Goal: Task Accomplishment & Management: Use online tool/utility

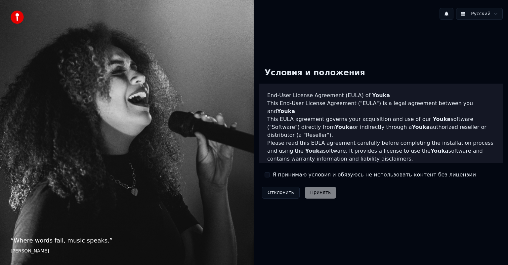
click at [289, 173] on label "Я принимаю условия и обязуюсь не использовать контент без лицензии" at bounding box center [375, 175] width 204 height 8
click at [270, 173] on button "Я принимаю условия и обязуюсь не использовать контент без лицензии" at bounding box center [267, 174] width 5 height 5
click at [310, 193] on button "Принять" at bounding box center [320, 193] width 31 height 12
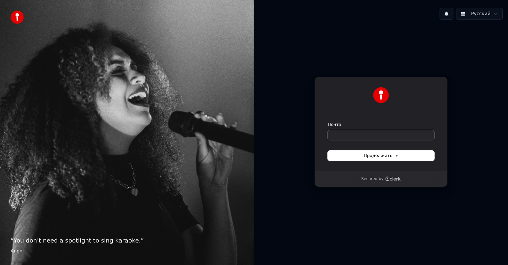
click at [366, 132] on input "Почта" at bounding box center [381, 135] width 107 height 10
click at [328, 122] on button "submit" at bounding box center [328, 122] width 0 height 0
type input "**********"
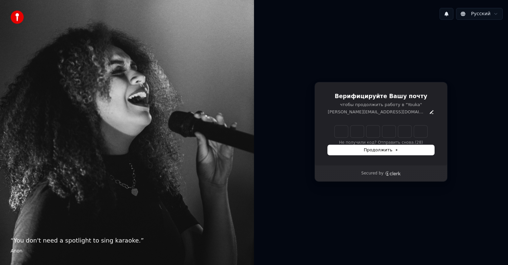
click at [340, 125] on div "Верифицируйте Вашу почту чтобы продолжить работу в "Youka" rapoport.egor@yandex…" at bounding box center [381, 124] width 133 height 84
click at [341, 131] on input "Enter verification code" at bounding box center [381, 132] width 93 height 12
type input "******"
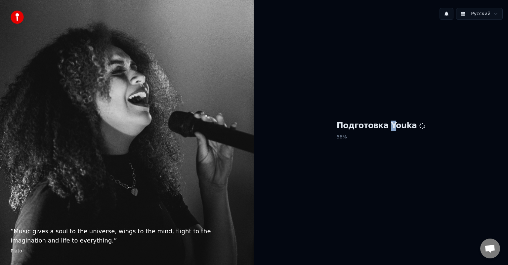
drag, startPoint x: 390, startPoint y: 114, endPoint x: 409, endPoint y: 164, distance: 54.0
click at [391, 116] on div "Подготовка Youka 56 %" at bounding box center [381, 132] width 254 height 214
click at [435, 212] on div "Подготовка Youka 56 %" at bounding box center [381, 132] width 254 height 214
click at [481, 248] on span "Открытый чат" at bounding box center [491, 249] width 20 height 20
drag, startPoint x: 13, startPoint y: 17, endPoint x: 103, endPoint y: 2, distance: 91.4
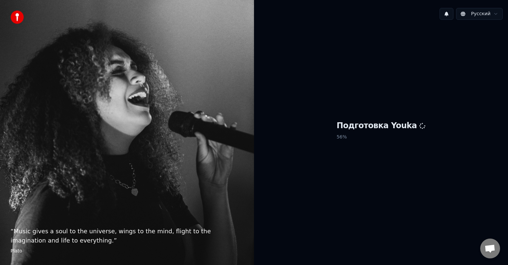
click at [13, 17] on img at bounding box center [17, 17] width 13 height 13
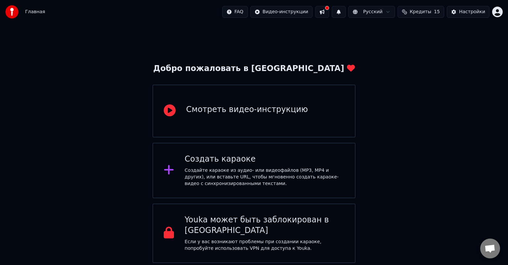
click at [112, 184] on div "Добро пожаловать в Youka Смотреть видео-инструкцию Создать караоке Создайте кар…" at bounding box center [254, 144] width 508 height 240
click at [259, 167] on div "Создайте караоке из аудио- или видеофайлов (MP3, MP4 и других), или вставьте UR…" at bounding box center [265, 177] width 160 height 20
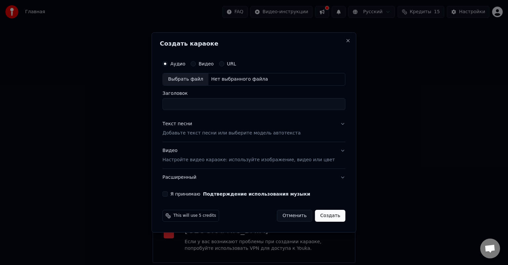
click at [230, 78] on div "Нет выбранного файла" at bounding box center [239, 79] width 62 height 7
type input "**********"
click at [275, 134] on p "Добавьте текст песни или выберите модель автотекста" at bounding box center [231, 133] width 138 height 7
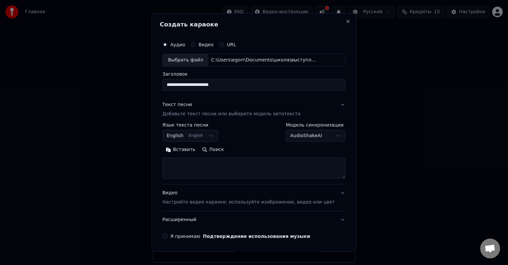
click at [201, 162] on textarea at bounding box center [253, 168] width 183 height 21
click at [203, 138] on button "English English" at bounding box center [190, 136] width 56 height 12
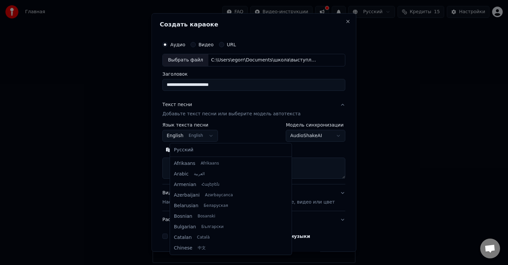
scroll to position [53, 0]
select select "**"
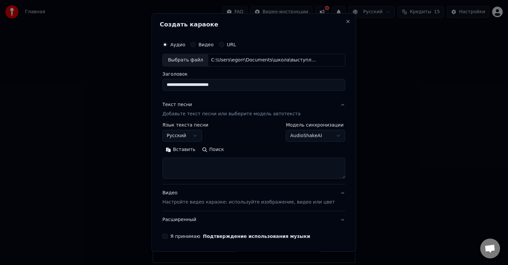
click at [187, 153] on button "Вставить" at bounding box center [180, 150] width 36 height 11
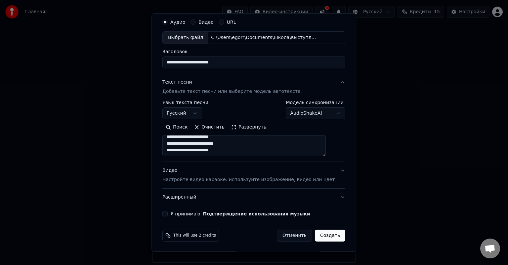
scroll to position [0, 0]
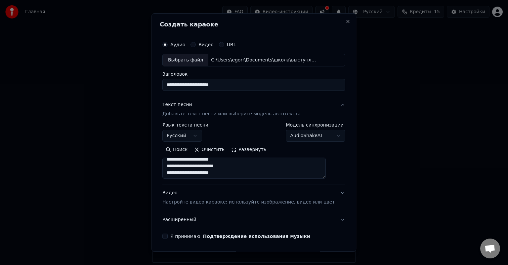
click at [303, 138] on body "**********" at bounding box center [254, 131] width 508 height 263
click at [302, 134] on body "**********" at bounding box center [254, 131] width 508 height 263
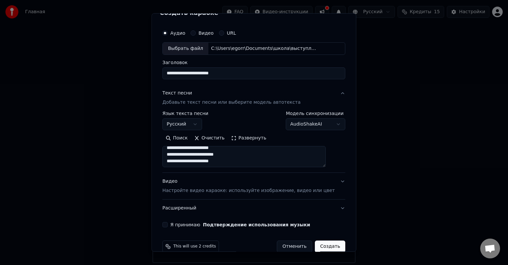
scroll to position [23, 0]
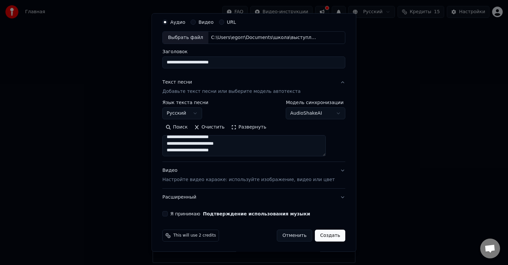
click at [194, 214] on label "Я принимаю Подтверждение использования музыки" at bounding box center [240, 214] width 140 height 5
click at [168, 214] on button "Я принимаю Подтверждение использования музыки" at bounding box center [164, 213] width 5 height 5
click at [329, 171] on button "Видео Настройте видео караоке: используйте изображение, видео или цвет" at bounding box center [253, 175] width 183 height 26
type textarea "**********"
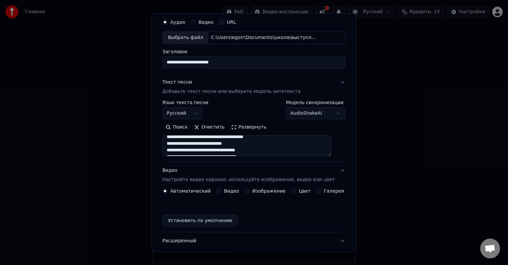
scroll to position [5, 0]
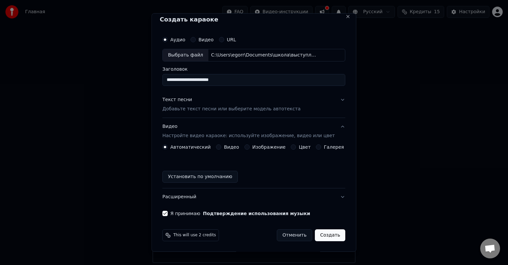
click at [247, 147] on button "Изображение" at bounding box center [247, 147] width 5 height 5
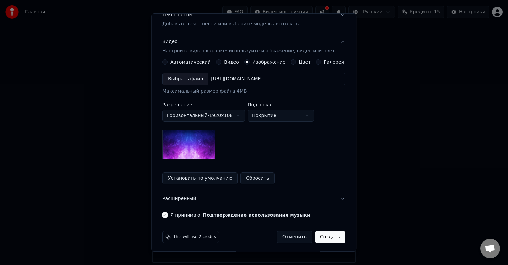
scroll to position [91, 0]
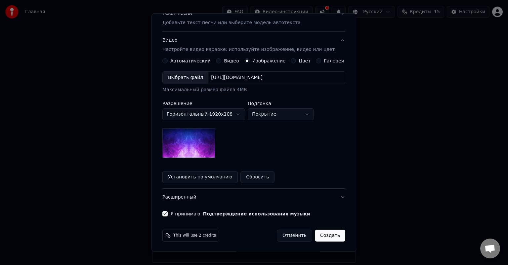
click at [204, 148] on img at bounding box center [188, 143] width 53 height 30
click at [186, 75] on div "Выбрать файл" at bounding box center [186, 78] width 46 height 12
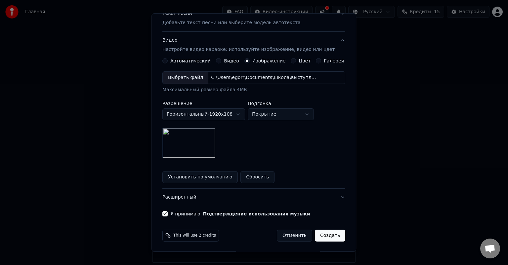
click at [271, 113] on body "**********" at bounding box center [254, 131] width 508 height 263
click at [317, 237] on button "Создать" at bounding box center [330, 236] width 30 height 12
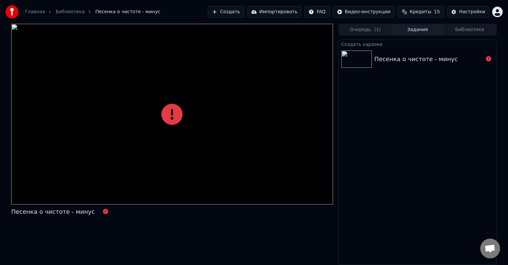
click at [475, 58] on div "Песенка о чистоте - минус" at bounding box center [429, 59] width 109 height 9
drag, startPoint x: 157, startPoint y: 91, endPoint x: 165, endPoint y: 114, distance: 24.8
click at [157, 93] on div at bounding box center [172, 114] width 322 height 181
click at [165, 114] on icon at bounding box center [172, 114] width 21 height 21
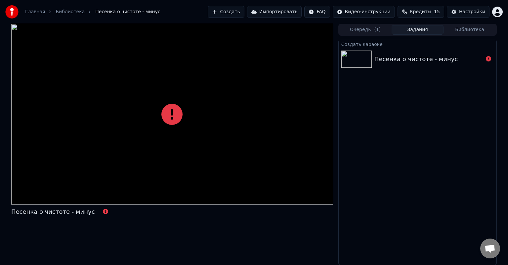
click at [165, 114] on icon at bounding box center [172, 114] width 21 height 21
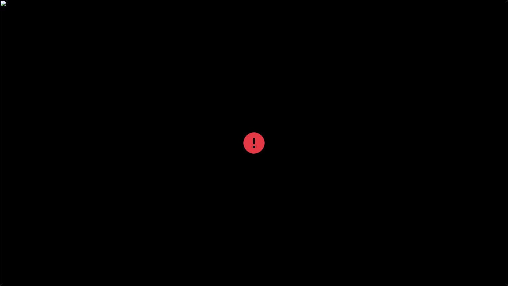
click at [165, 122] on div at bounding box center [254, 143] width 508 height 286
click at [263, 142] on icon at bounding box center [254, 142] width 21 height 21
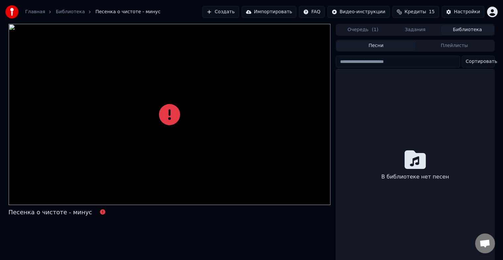
click at [459, 32] on button "Библиотека" at bounding box center [467, 30] width 52 height 10
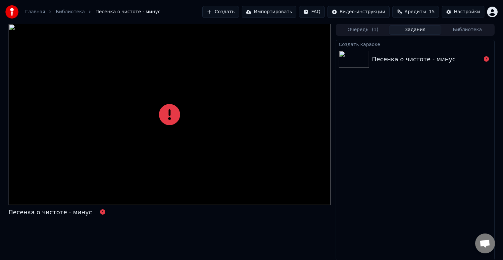
click at [436, 33] on button "Задания" at bounding box center [415, 30] width 52 height 10
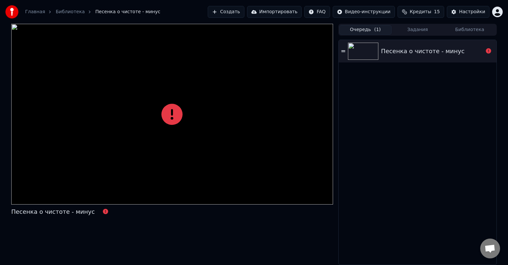
click at [366, 26] on button "Очередь ( 1 )" at bounding box center [366, 30] width 52 height 10
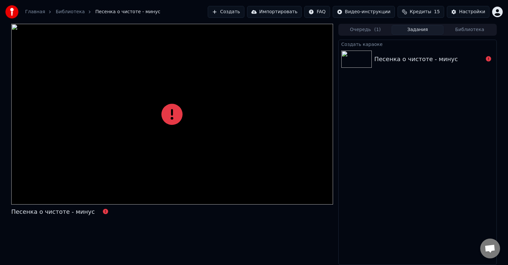
click at [424, 28] on button "Задания" at bounding box center [418, 30] width 52 height 10
click at [66, 14] on link "Библиотека" at bounding box center [70, 12] width 29 height 7
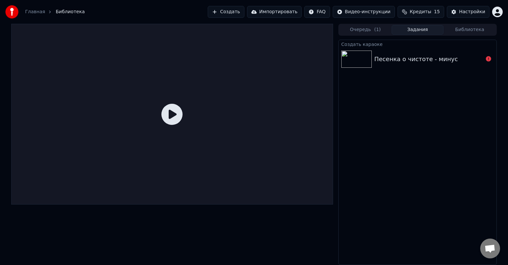
click at [175, 115] on icon at bounding box center [172, 114] width 21 height 21
click at [407, 63] on div "Песенка о чистоте - минус" at bounding box center [417, 59] width 84 height 9
click at [465, 33] on button "Библиотека" at bounding box center [470, 30] width 52 height 10
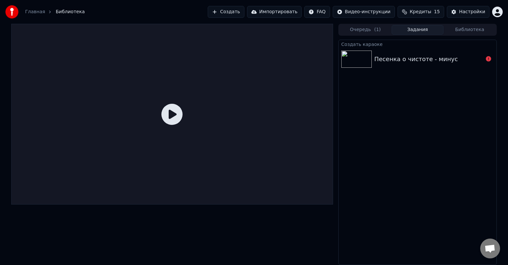
drag, startPoint x: 428, startPoint y: 25, endPoint x: 420, endPoint y: 25, distance: 8.3
click at [427, 25] on button "Задания" at bounding box center [418, 30] width 52 height 10
click at [370, 28] on button "Очередь ( 1 )" at bounding box center [366, 30] width 52 height 10
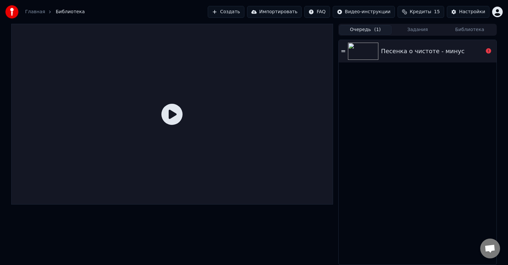
click at [366, 48] on img at bounding box center [363, 51] width 30 height 17
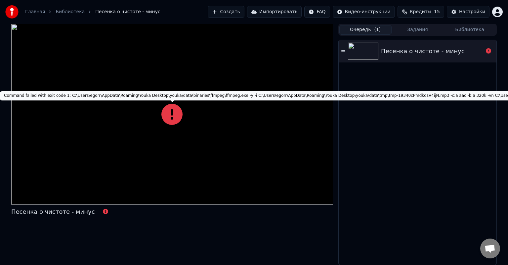
click at [160, 116] on div at bounding box center [172, 114] width 322 height 181
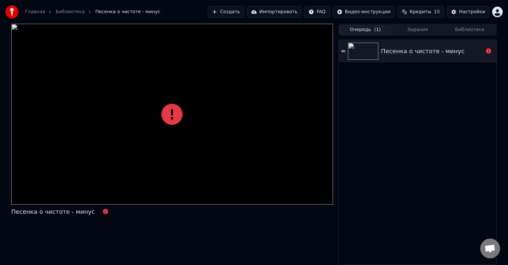
click at [376, 13] on html "Главная Библиотека Песенка о чистоте - минус Создать Импортировать FAQ Видео-ин…" at bounding box center [254, 132] width 508 height 265
click at [390, 102] on html "Главная Библиотека Песенка о чистоте - минус Создать Импортировать FAQ Видео-ин…" at bounding box center [254, 132] width 508 height 265
click at [234, 13] on button "Создать" at bounding box center [226, 12] width 36 height 12
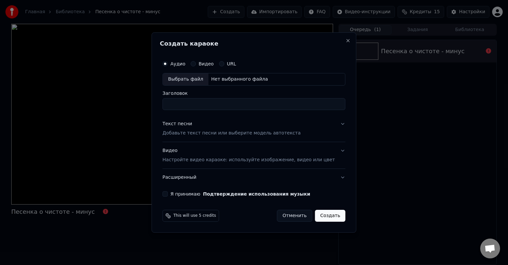
click at [212, 63] on label "Видео" at bounding box center [206, 64] width 15 height 5
click at [196, 63] on button "Видео" at bounding box center [193, 63] width 5 height 5
click at [184, 63] on label "Аудио" at bounding box center [177, 64] width 15 height 5
click at [168, 63] on button "Аудио" at bounding box center [164, 63] width 5 height 5
click at [207, 77] on div "Выбрать файл" at bounding box center [186, 79] width 46 height 12
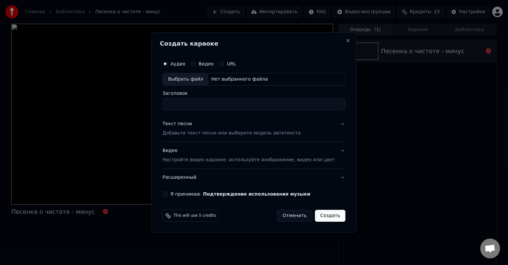
type input "**********"
click at [338, 124] on div "**********" at bounding box center [254, 132] width 205 height 201
click at [334, 123] on button "Текст песни Добавьте текст песни или выберите модель автотекста" at bounding box center [253, 129] width 183 height 26
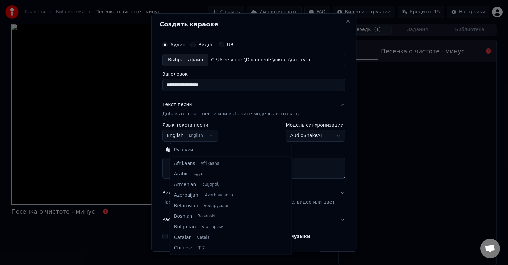
click at [197, 137] on body "**********" at bounding box center [254, 132] width 508 height 265
select select "**"
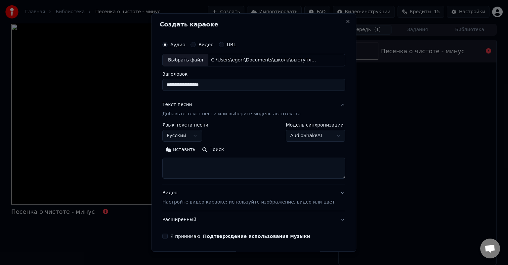
drag, startPoint x: 196, startPoint y: 168, endPoint x: 193, endPoint y: 166, distance: 3.7
click at [195, 168] on textarea at bounding box center [253, 168] width 183 height 21
paste textarea "**********"
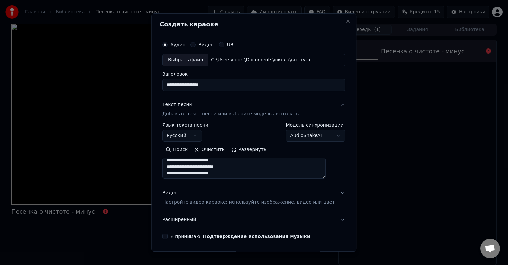
scroll to position [90, 0]
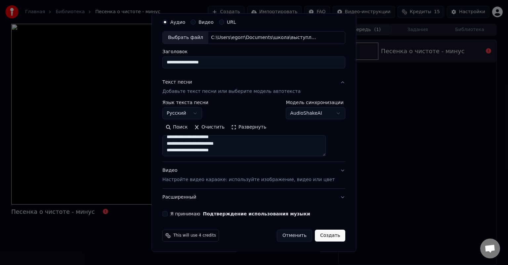
type textarea "**********"
click at [240, 177] on p "Настройте видео караоке: используйте изображение, видео или цвет" at bounding box center [248, 180] width 172 height 7
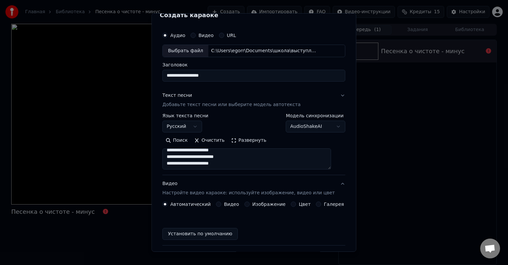
scroll to position [5, 0]
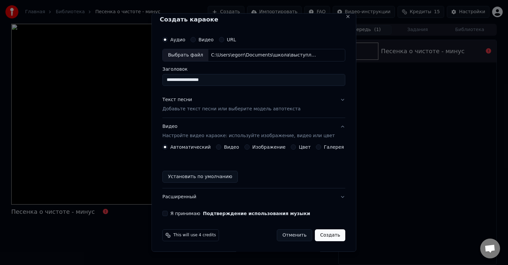
drag, startPoint x: 261, startPoint y: 151, endPoint x: 261, endPoint y: 147, distance: 4.4
click at [261, 147] on div "Автоматический Видео Изображение Цвет Галерея Установить по умолчанию" at bounding box center [253, 164] width 183 height 38
click at [260, 147] on label "Изображение" at bounding box center [269, 147] width 33 height 5
click at [250, 147] on button "Изображение" at bounding box center [247, 147] width 5 height 5
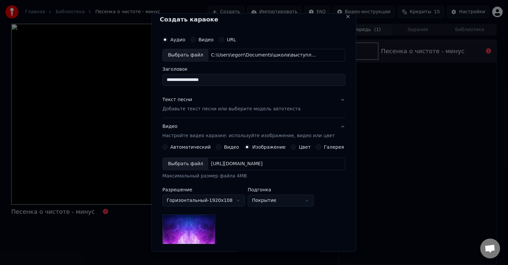
click at [189, 158] on div "Выбрать файл [URL][DOMAIN_NAME]" at bounding box center [253, 164] width 183 height 13
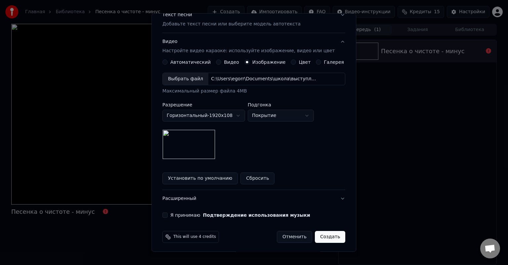
scroll to position [91, 0]
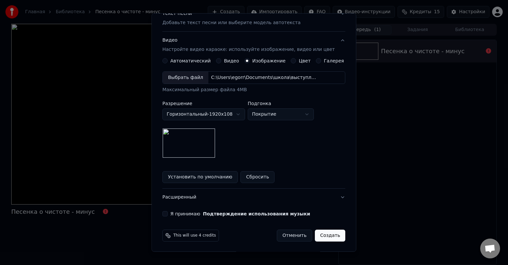
click at [168, 214] on button "Я принимаю Подтверждение использования музыки" at bounding box center [164, 213] width 5 height 5
click at [318, 233] on button "Создать" at bounding box center [330, 236] width 30 height 12
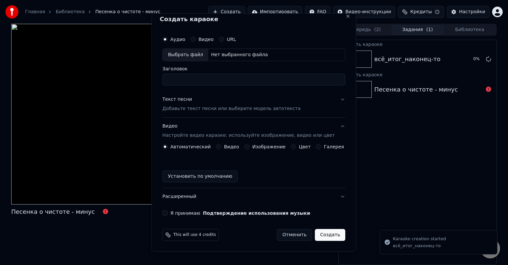
scroll to position [5, 0]
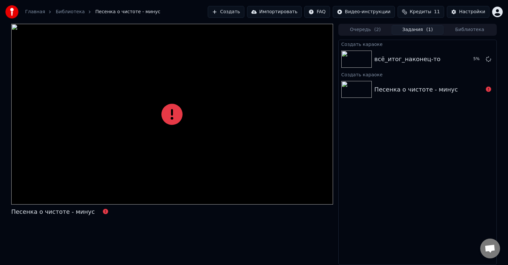
click at [429, 13] on span "Кредиты" at bounding box center [421, 12] width 22 height 7
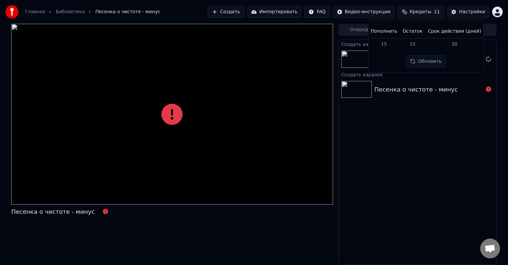
click at [398, 135] on div "Создать караоке всё_итог_наконец-то 6 % Создать караоке Песенка о чистоте - мин…" at bounding box center [418, 153] width 159 height 226
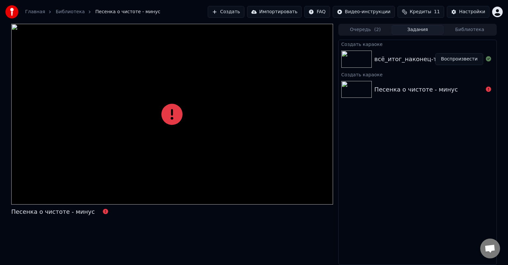
click at [464, 62] on button "Воспроизвести" at bounding box center [460, 59] width 48 height 12
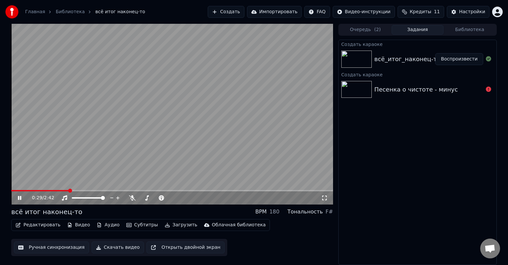
click at [69, 190] on span at bounding box center [172, 190] width 322 height 1
drag, startPoint x: 154, startPoint y: 196, endPoint x: 160, endPoint y: 196, distance: 5.3
click at [160, 196] on div at bounding box center [162, 198] width 53 height 7
click at [158, 196] on span at bounding box center [158, 198] width 4 height 4
click at [151, 196] on span at bounding box center [151, 198] width 4 height 4
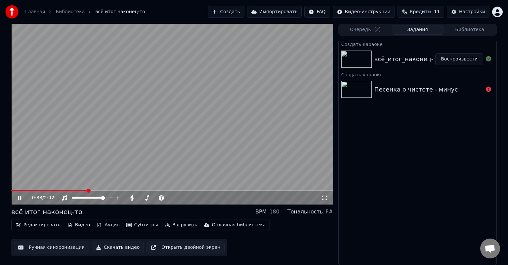
click at [108, 191] on span at bounding box center [172, 190] width 322 height 1
click at [228, 13] on button "Создать" at bounding box center [226, 12] width 36 height 12
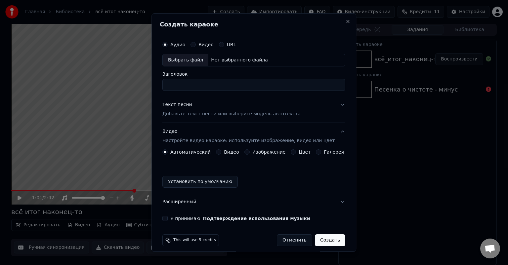
click at [189, 62] on div "Выбрать файл" at bounding box center [186, 60] width 46 height 12
type input "**********"
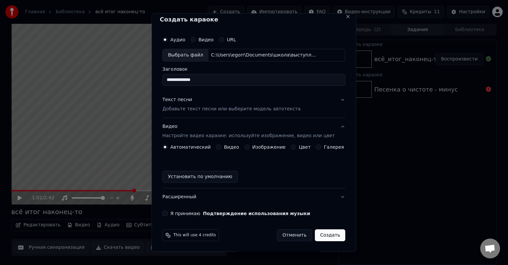
click at [253, 148] on label "Изображение" at bounding box center [269, 147] width 33 height 5
click at [250, 148] on button "Изображение" at bounding box center [247, 147] width 5 height 5
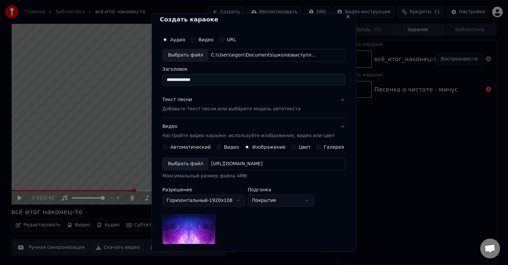
click at [186, 167] on div "Выбрать файл" at bounding box center [186, 164] width 46 height 12
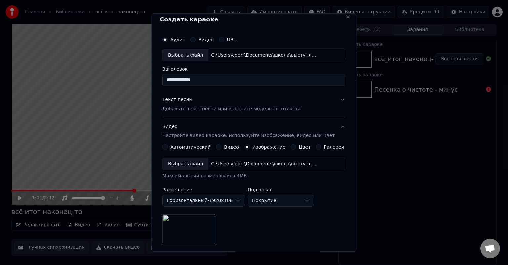
click at [328, 101] on button "Текст песни Добавьте текст песни или выберите модель автотекста" at bounding box center [253, 104] width 183 height 26
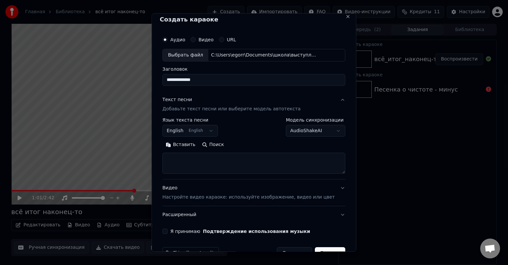
click at [192, 157] on textarea at bounding box center [253, 163] width 183 height 21
paste textarea "**********"
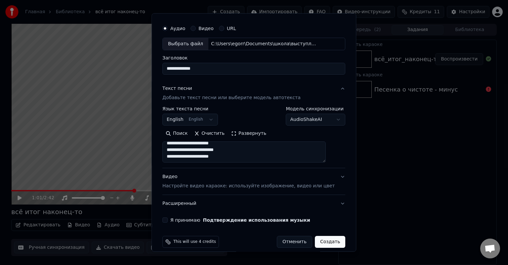
scroll to position [23, 0]
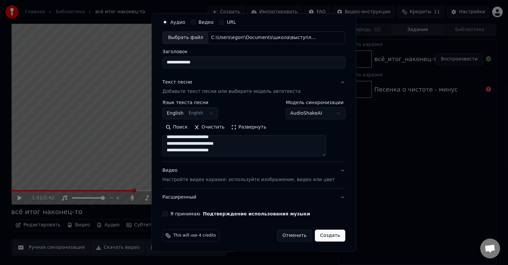
type textarea "**********"
click at [329, 169] on button "Видео Настройте видео караоке: используйте изображение, видео или цвет" at bounding box center [253, 175] width 183 height 26
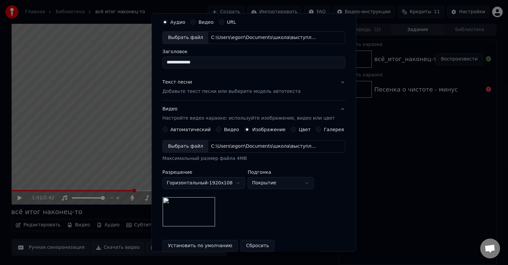
click at [331, 108] on button "Видео Настройте видео караоке: используйте изображение, видео или цвет" at bounding box center [253, 114] width 183 height 26
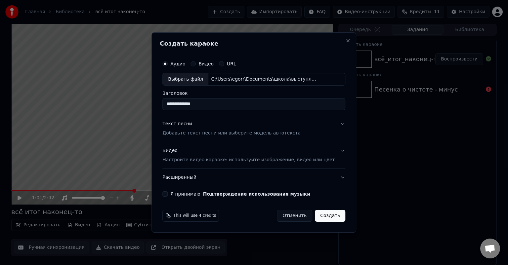
click at [326, 216] on button "Создать" at bounding box center [330, 216] width 30 height 12
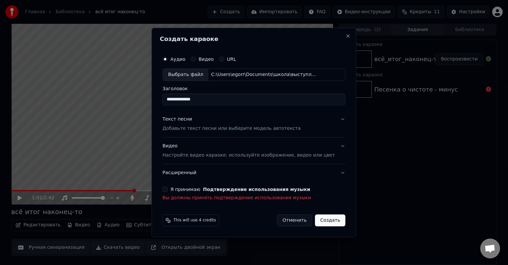
click at [267, 193] on div "Я принимаю Подтверждение использования музыки Вы должны принять подтверждение и…" at bounding box center [253, 194] width 183 height 15
click at [168, 188] on button "Я принимаю Подтверждение использования музыки" at bounding box center [164, 189] width 5 height 5
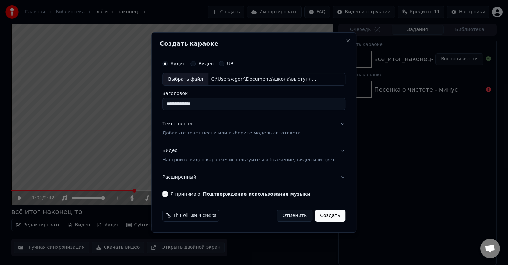
click at [328, 216] on button "Создать" at bounding box center [330, 216] width 30 height 12
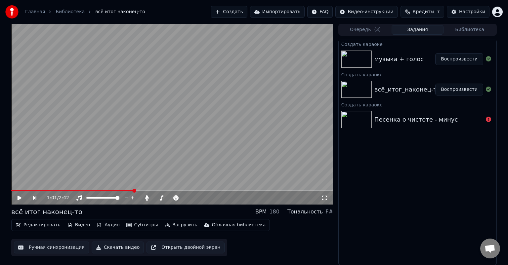
click at [445, 59] on button "Воспроизвести" at bounding box center [460, 59] width 48 height 12
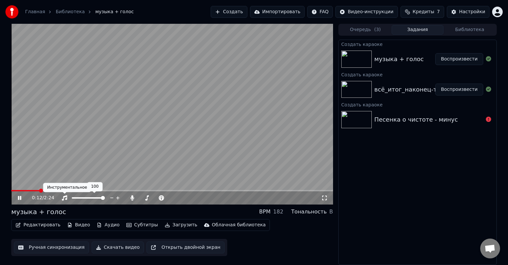
click at [69, 192] on div "Инструментальное Инструментальное" at bounding box center [67, 187] width 48 height 9
click at [121, 186] on video at bounding box center [172, 114] width 322 height 181
click at [89, 191] on span at bounding box center [172, 190] width 322 height 1
click at [107, 191] on span at bounding box center [172, 190] width 322 height 1
click at [123, 191] on span at bounding box center [172, 190] width 322 height 1
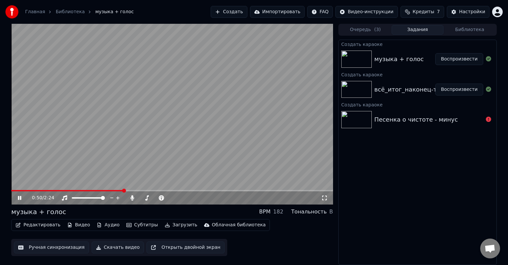
click at [139, 189] on video at bounding box center [172, 114] width 322 height 181
click at [146, 199] on icon at bounding box center [147, 198] width 7 height 5
click at [172, 112] on video at bounding box center [172, 114] width 322 height 181
click at [222, 108] on video at bounding box center [172, 114] width 322 height 181
click at [237, 14] on button "Создать" at bounding box center [229, 12] width 36 height 12
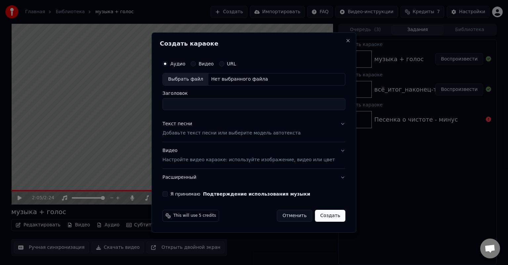
click at [198, 79] on div "Выбрать файл" at bounding box center [186, 79] width 46 height 12
type input "**********"
click at [307, 124] on button "Текст песни Добавьте текст песни или выберите модель автотекста" at bounding box center [253, 129] width 183 height 26
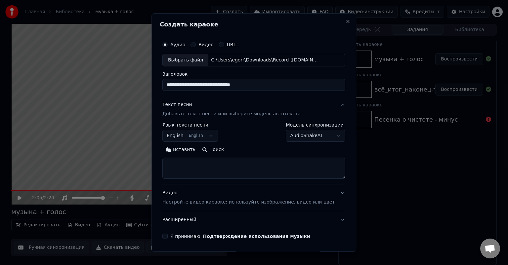
click at [185, 165] on textarea at bounding box center [253, 168] width 183 height 21
paste textarea "**********"
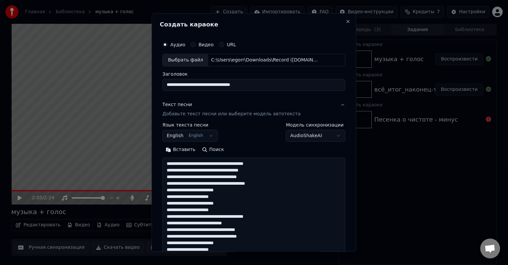
scroll to position [87, 0]
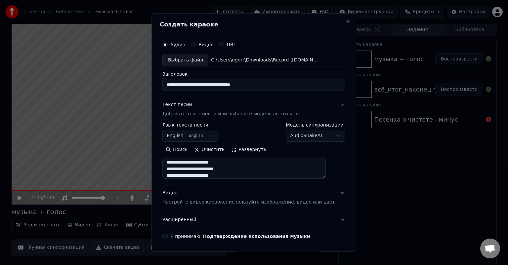
type textarea "**********"
click at [241, 123] on div "**********" at bounding box center [253, 132] width 183 height 19
click at [199, 136] on button "English English" at bounding box center [190, 136] width 56 height 12
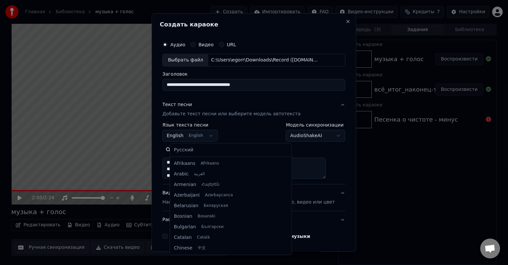
scroll to position [53, 0]
select select "**"
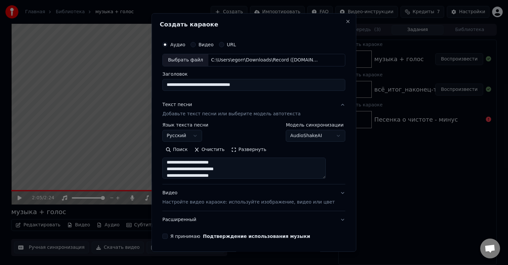
scroll to position [23, 0]
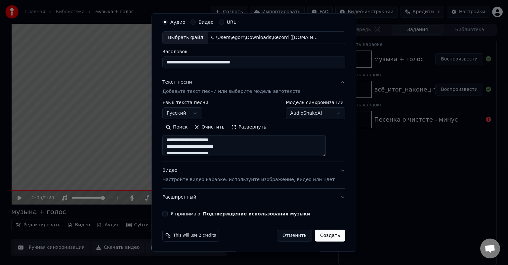
drag, startPoint x: 275, startPoint y: 176, endPoint x: 276, endPoint y: 169, distance: 6.7
click at [276, 172] on div "Видео Настройте видео караоке: используйте изображение, видео или цвет" at bounding box center [248, 175] width 172 height 16
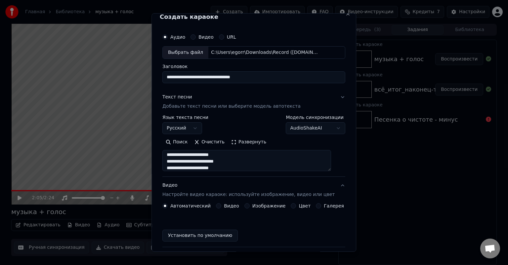
scroll to position [5, 0]
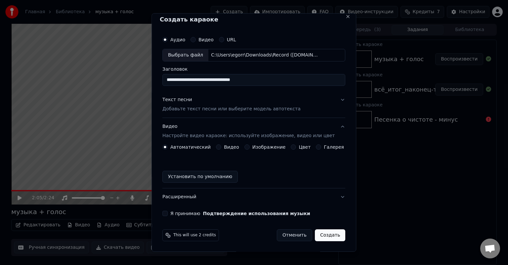
click at [258, 147] on label "Изображение" at bounding box center [269, 147] width 33 height 5
click at [250, 147] on button "Изображение" at bounding box center [247, 147] width 5 height 5
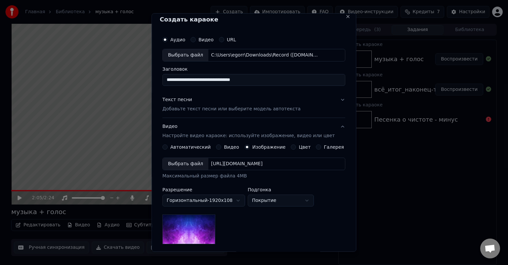
click at [195, 164] on div "Выбрать файл" at bounding box center [186, 164] width 46 height 12
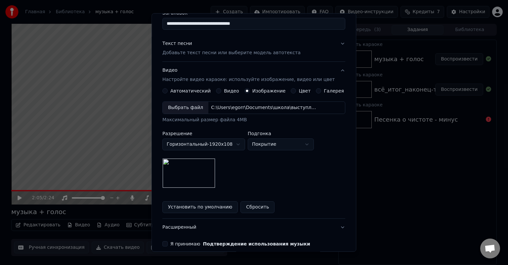
scroll to position [91, 0]
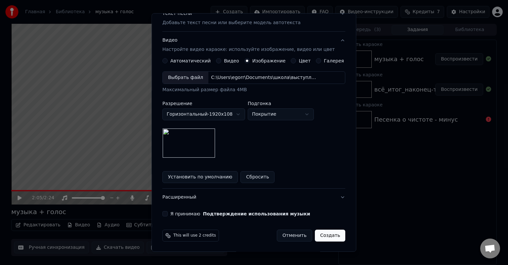
click at [168, 213] on button "Я принимаю Подтверждение использования музыки" at bounding box center [164, 213] width 5 height 5
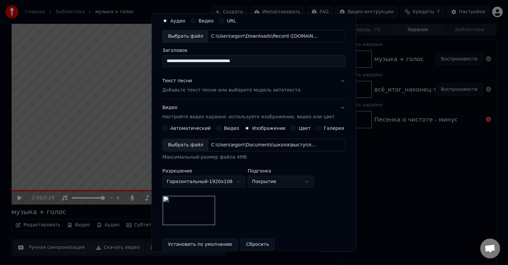
scroll to position [0, 0]
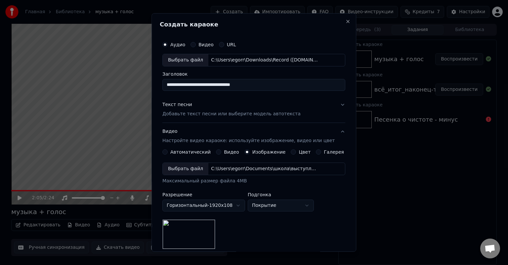
click at [301, 106] on button "Текст песни Добавьте текст песни или выберите модель автотекста" at bounding box center [253, 109] width 183 height 26
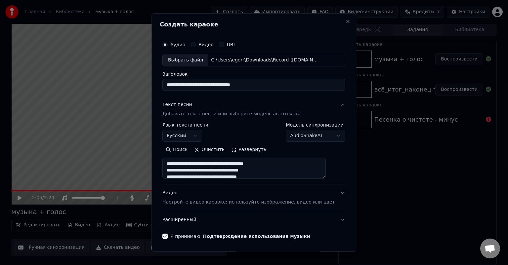
click at [327, 104] on button "Текст песни Добавьте текст песни или выберите модель автотекста" at bounding box center [253, 109] width 183 height 26
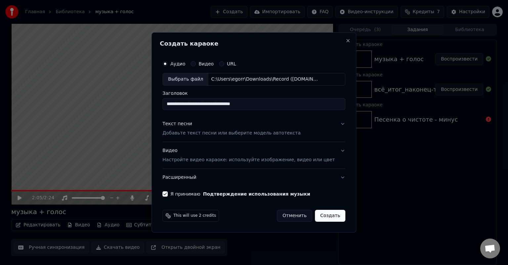
click at [320, 216] on button "Создать" at bounding box center [330, 216] width 30 height 12
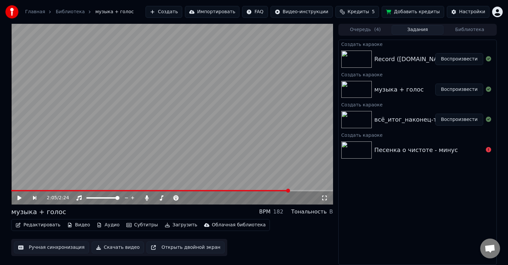
click at [451, 62] on button "Воспроизвести" at bounding box center [460, 59] width 48 height 12
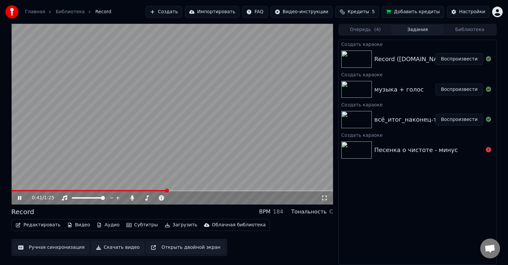
click at [31, 67] on video at bounding box center [172, 114] width 322 height 181
